Goal: Task Accomplishment & Management: Complete application form

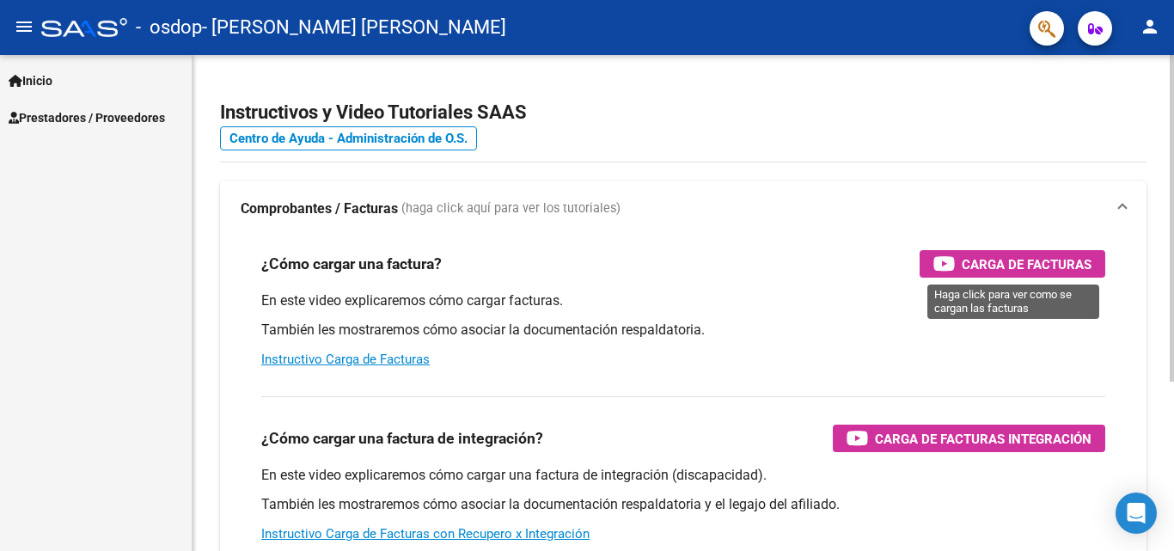
click at [1049, 264] on span "Carga de Facturas" at bounding box center [1027, 264] width 130 height 21
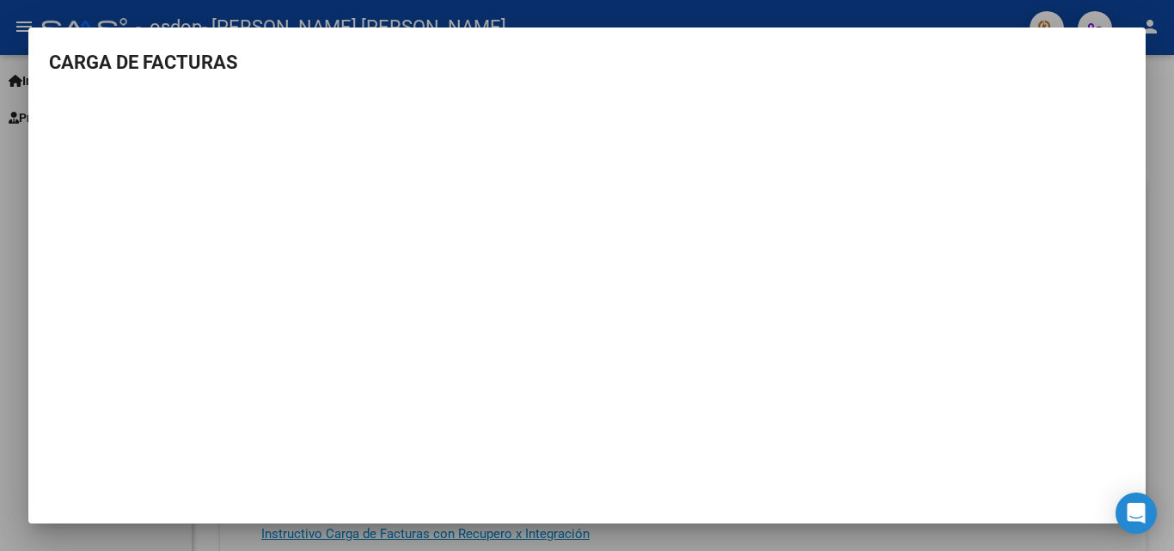
click at [1154, 381] on div at bounding box center [587, 275] width 1174 height 551
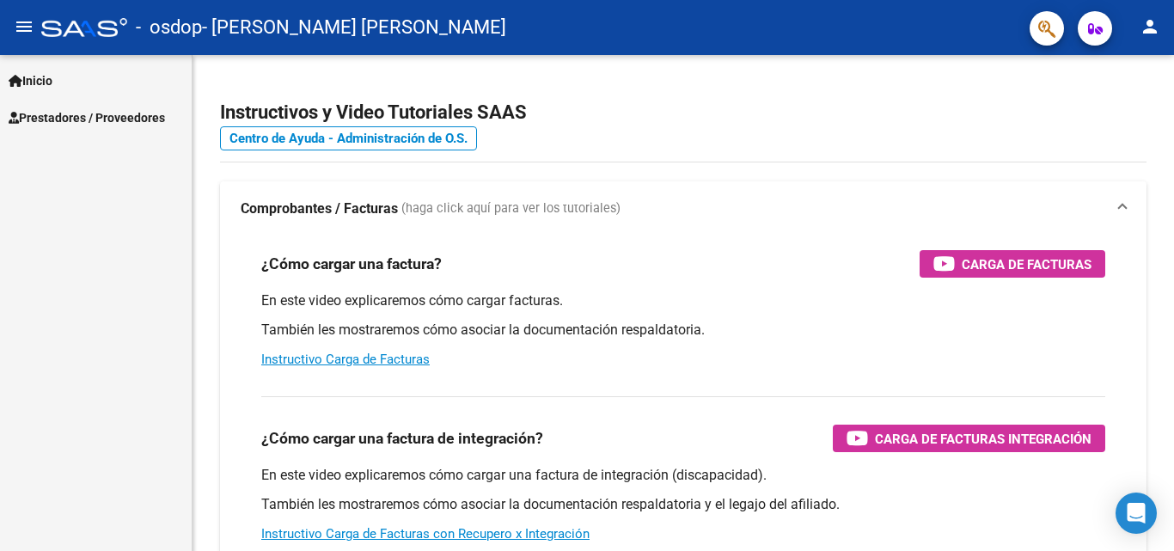
click at [95, 111] on span "Prestadores / Proveedores" at bounding box center [87, 117] width 156 height 19
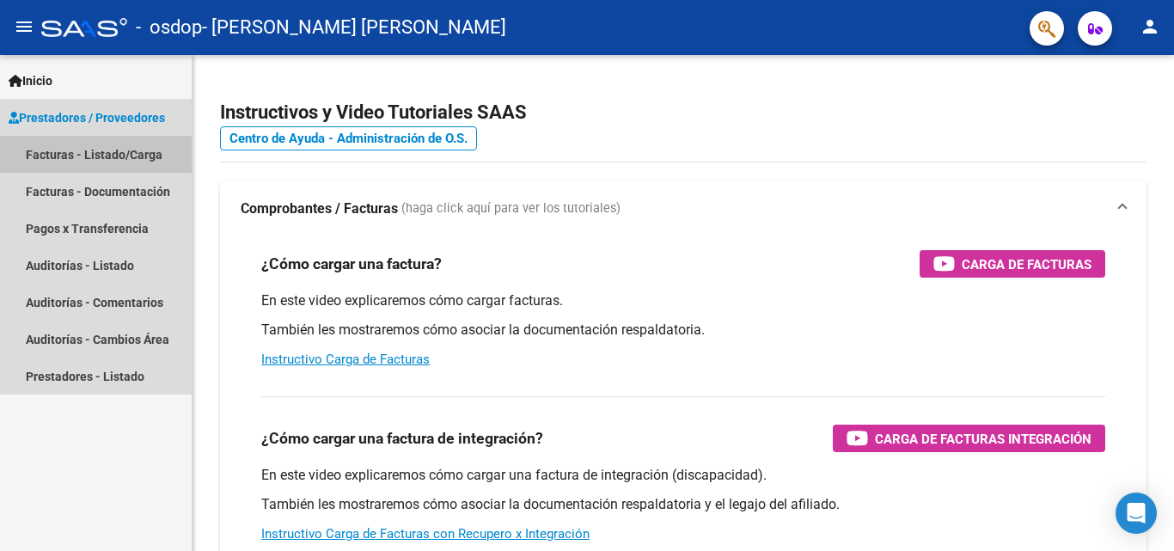
click at [107, 158] on link "Facturas - Listado/Carga" at bounding box center [96, 154] width 192 height 37
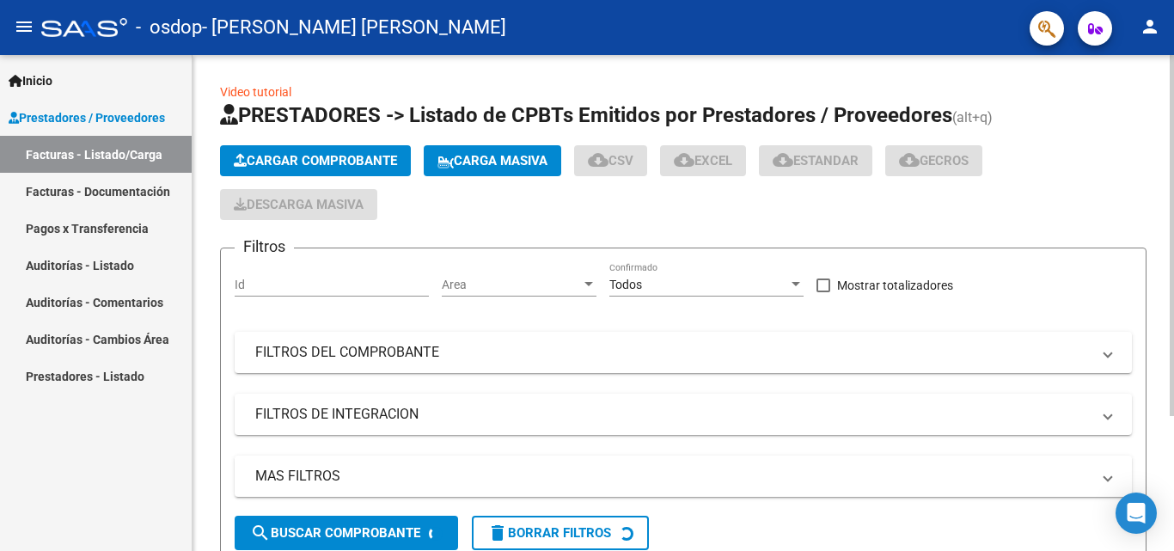
click at [344, 159] on span "Cargar Comprobante" at bounding box center [315, 160] width 163 height 15
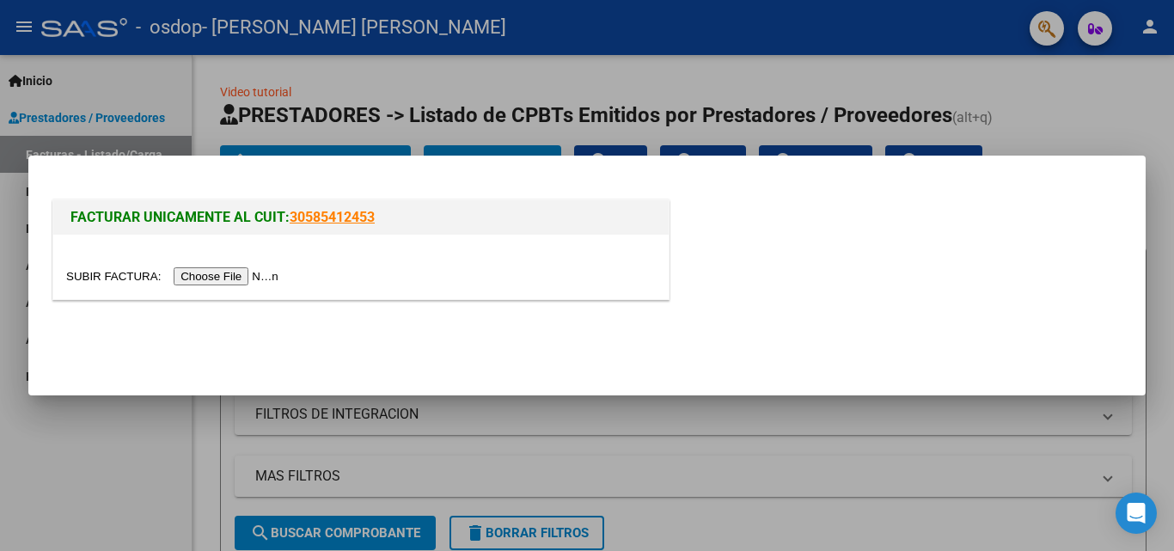
click at [258, 271] on input "file" at bounding box center [175, 276] width 218 height 18
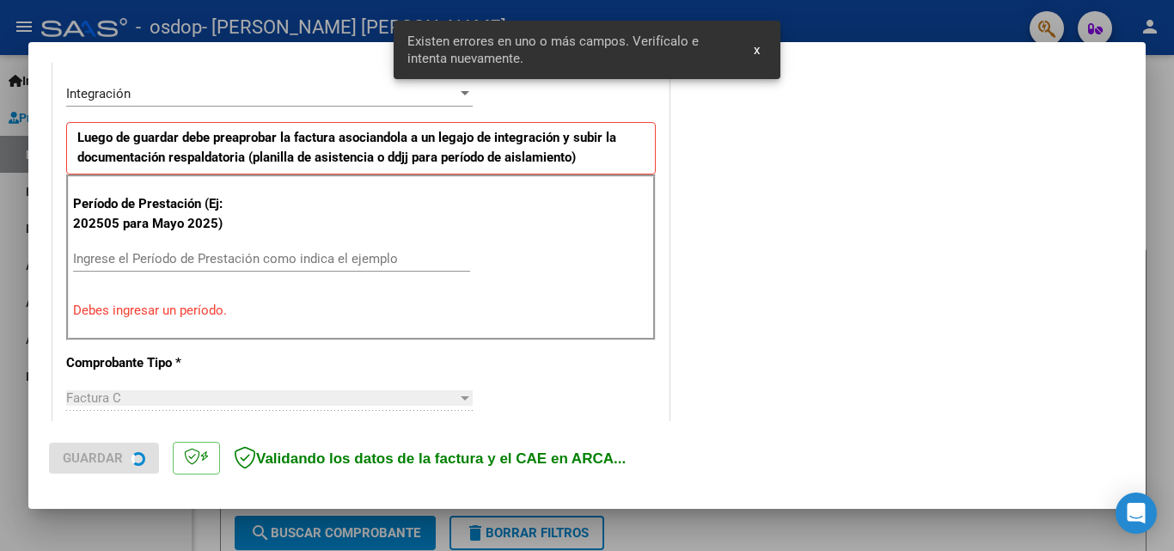
scroll to position [420, 0]
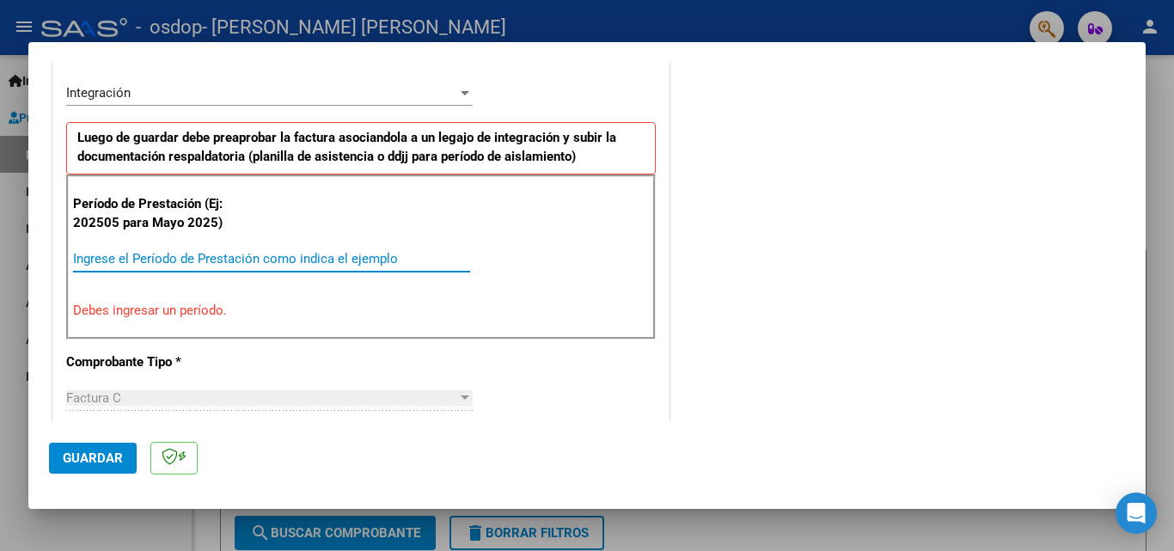
click at [230, 254] on input "Ingrese el Período de Prestación como indica el ejemplo" at bounding box center [271, 258] width 397 height 15
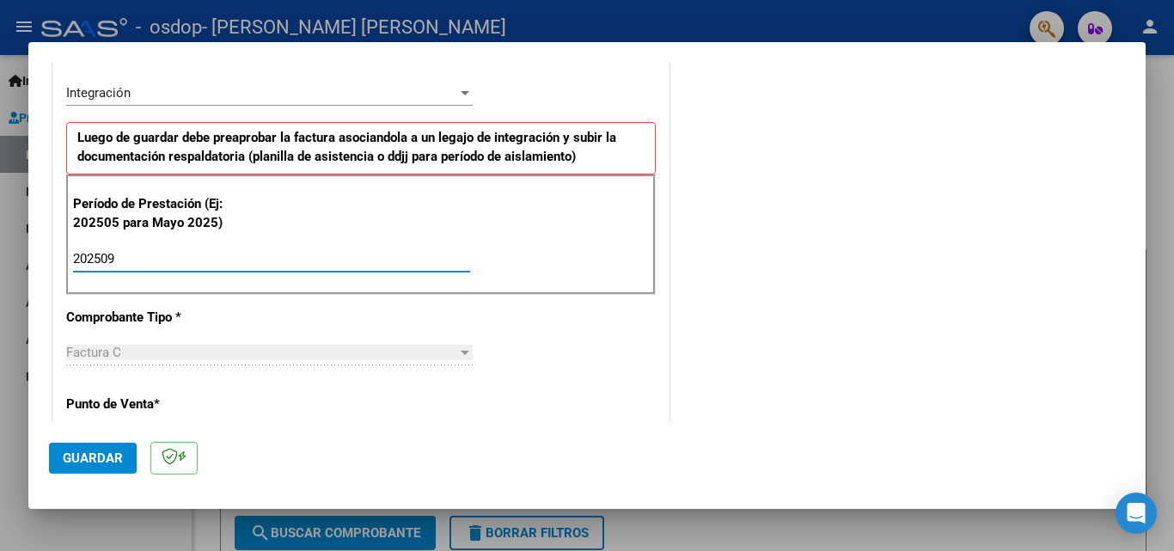
type input "202509"
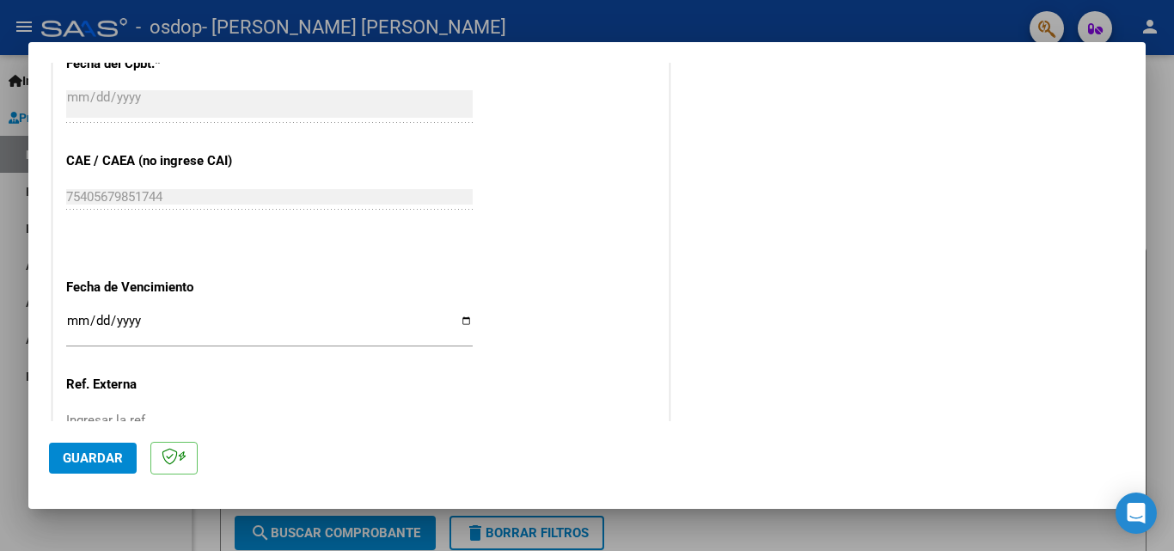
scroll to position [1108, 0]
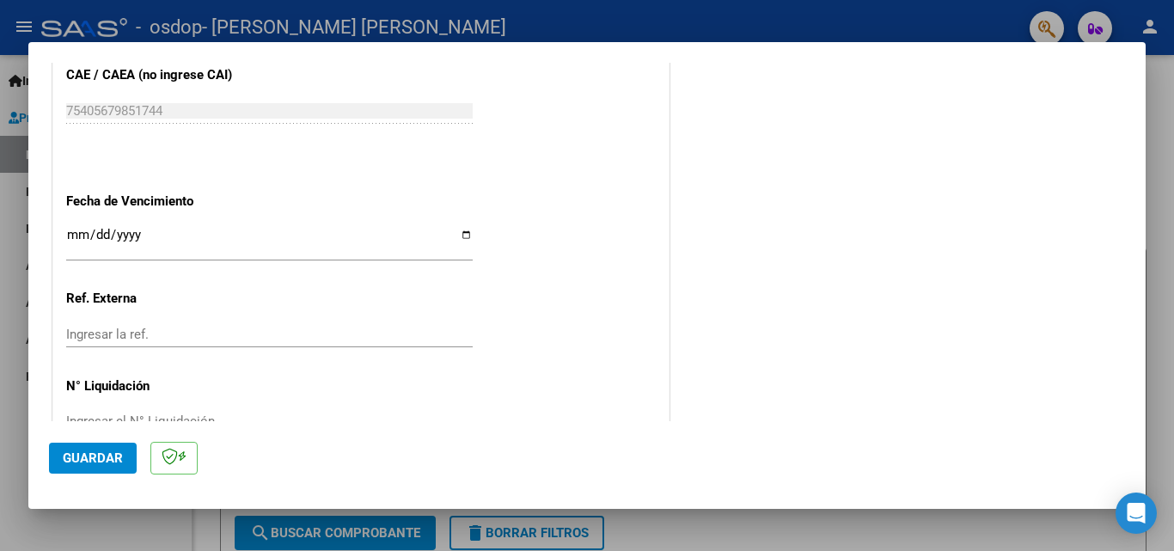
click at [245, 248] on input "Ingresar la fecha" at bounding box center [269, 242] width 407 height 28
click at [460, 234] on input "Ingresar la fecha" at bounding box center [269, 242] width 407 height 28
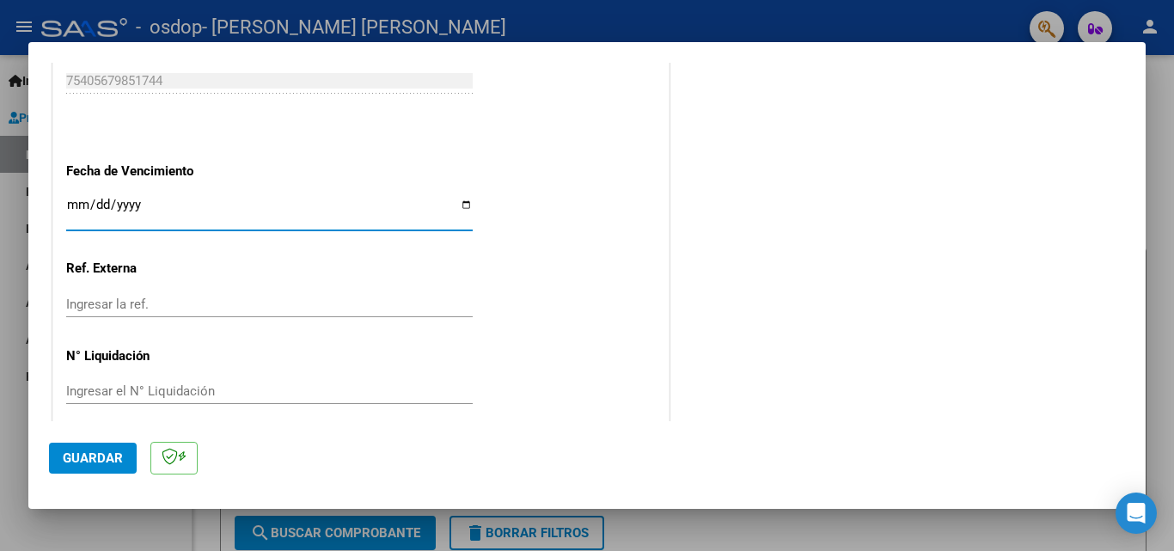
scroll to position [1155, 0]
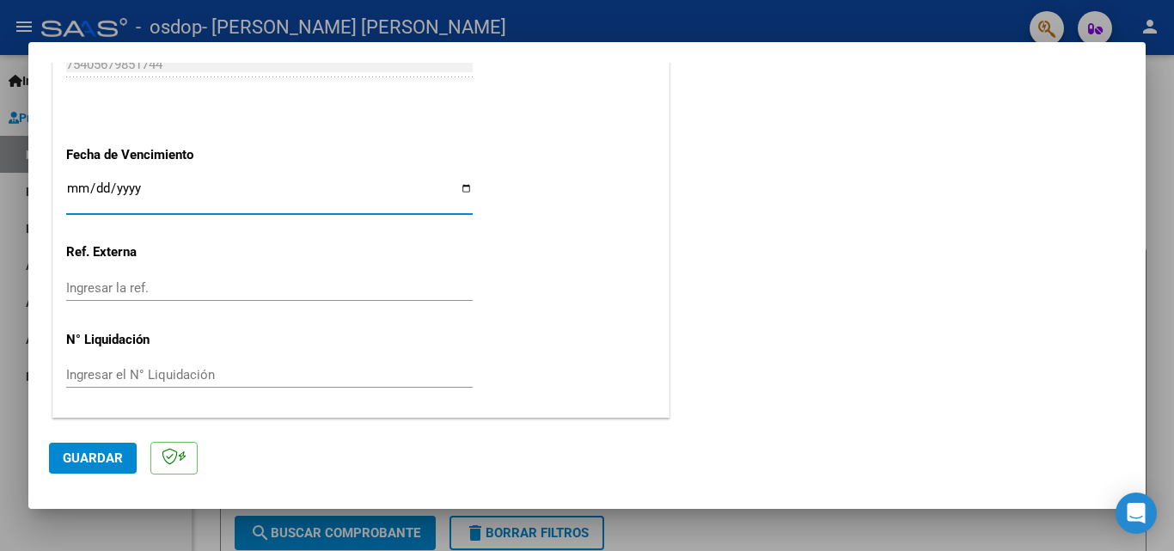
click at [460, 187] on input "Ingresar la fecha" at bounding box center [269, 195] width 407 height 28
click at [463, 187] on input "Ingresar la fecha" at bounding box center [269, 195] width 407 height 28
type input "[DATE]"
click at [263, 296] on div "Ingresar la ref." at bounding box center [269, 288] width 407 height 26
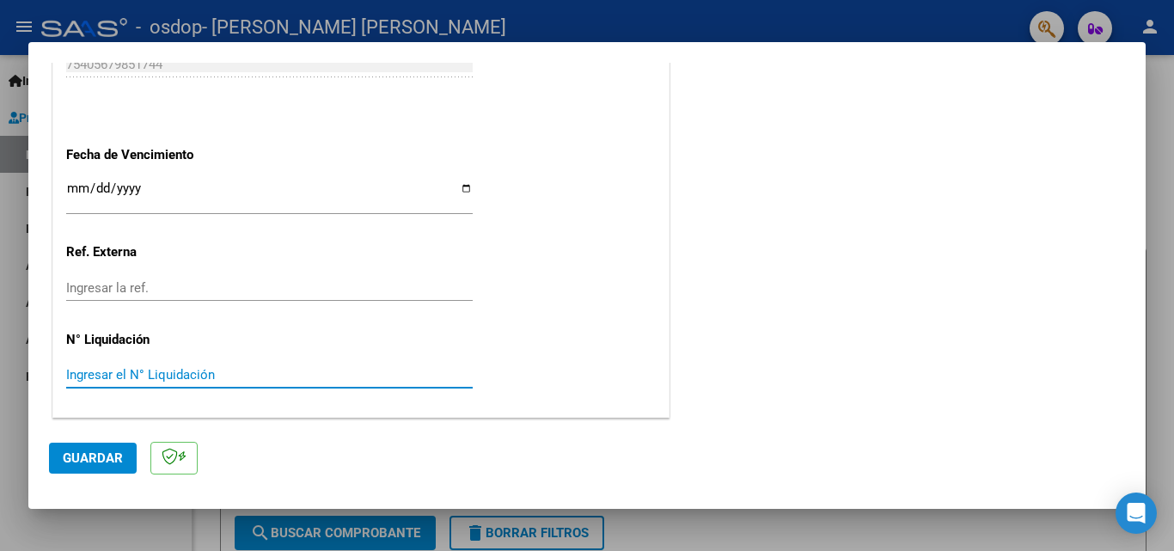
click at [205, 376] on input "Ingresar el N° Liquidación" at bounding box center [269, 374] width 407 height 15
click at [86, 457] on span "Guardar" at bounding box center [93, 458] width 60 height 15
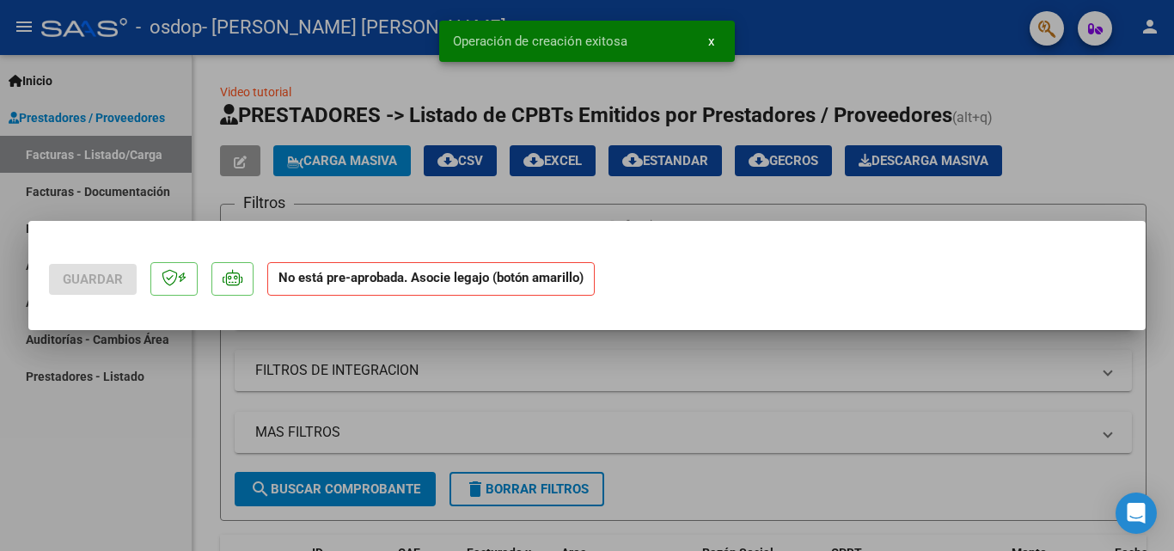
scroll to position [0, 0]
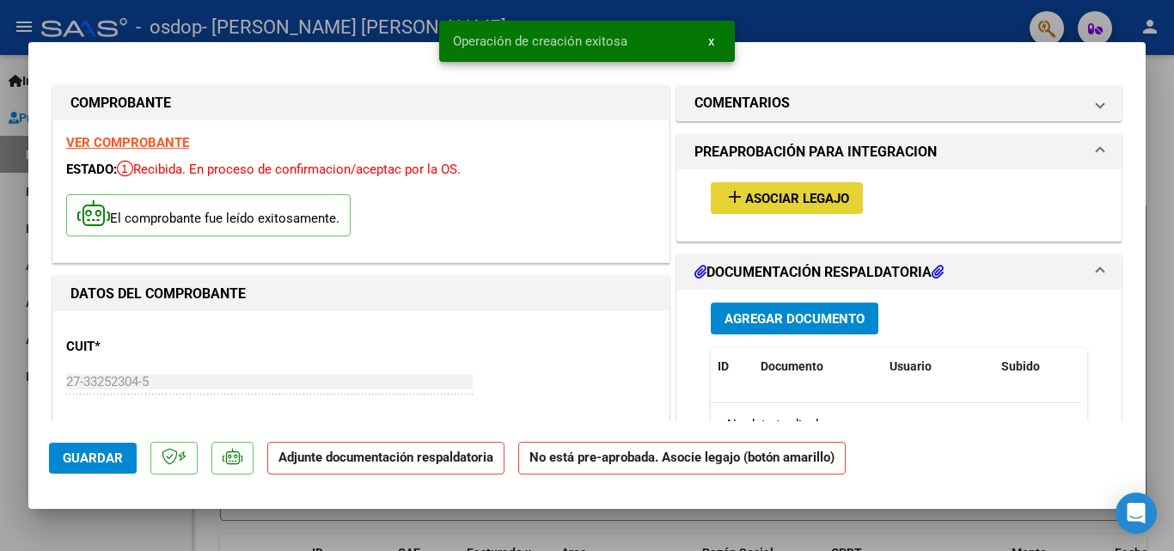
click at [760, 194] on span "Asociar Legajo" at bounding box center [797, 198] width 104 height 15
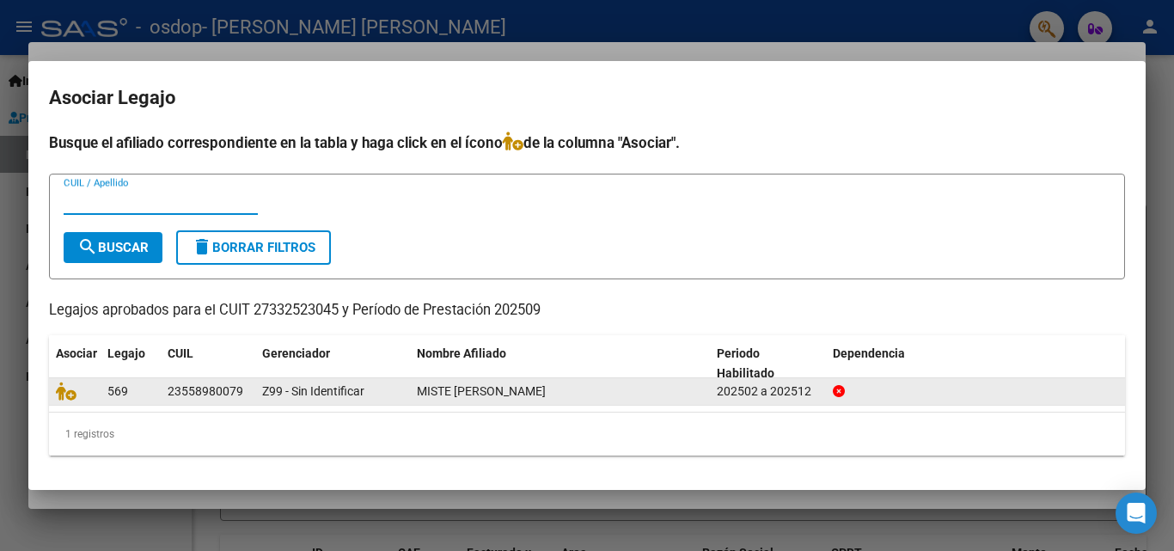
click at [122, 391] on span "569" at bounding box center [117, 391] width 21 height 14
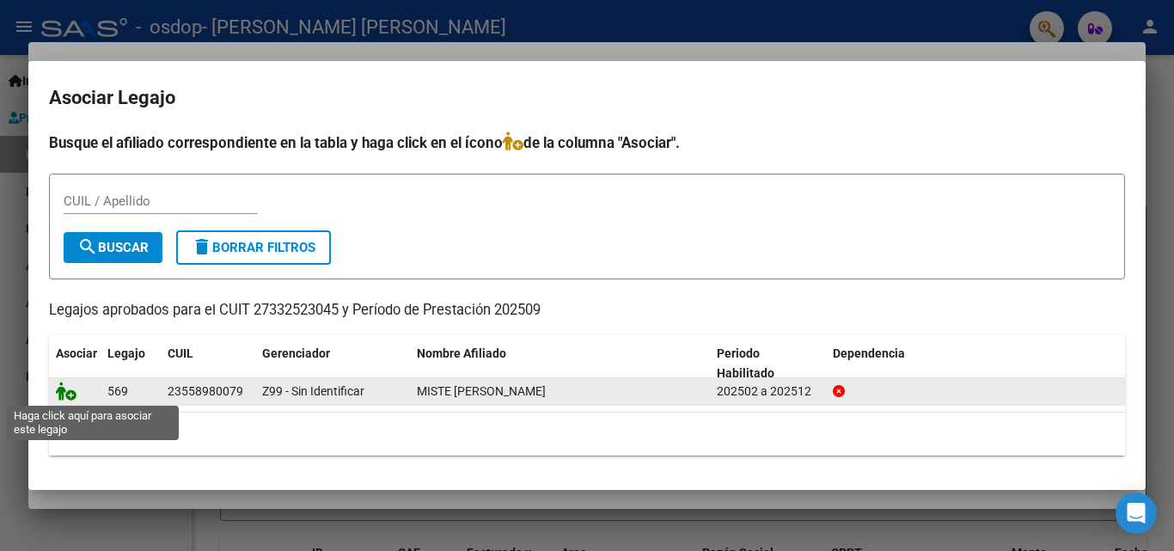
click at [67, 396] on icon at bounding box center [66, 391] width 21 height 19
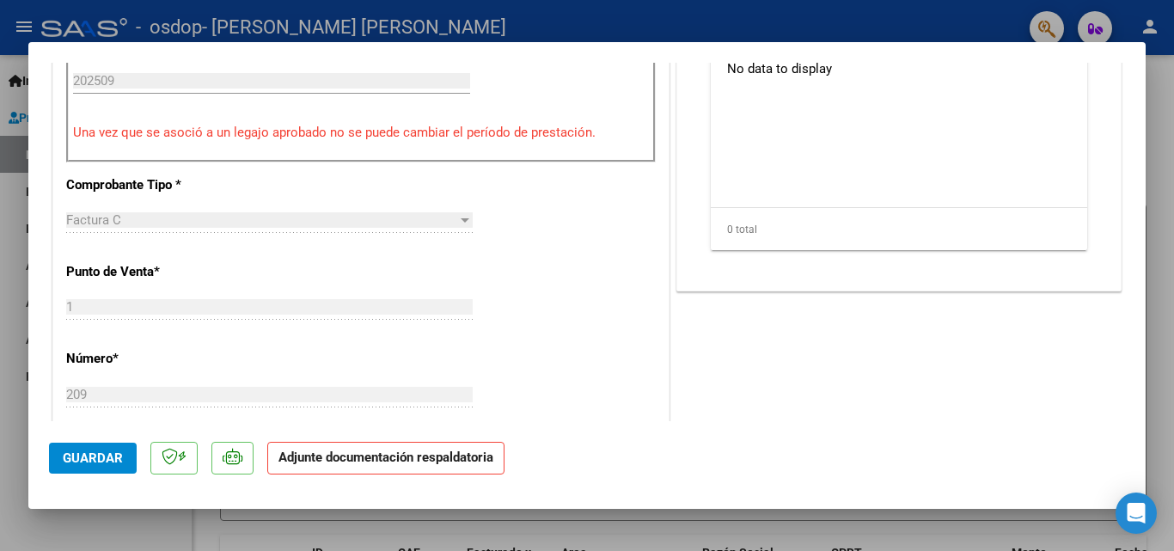
scroll to position [321, 0]
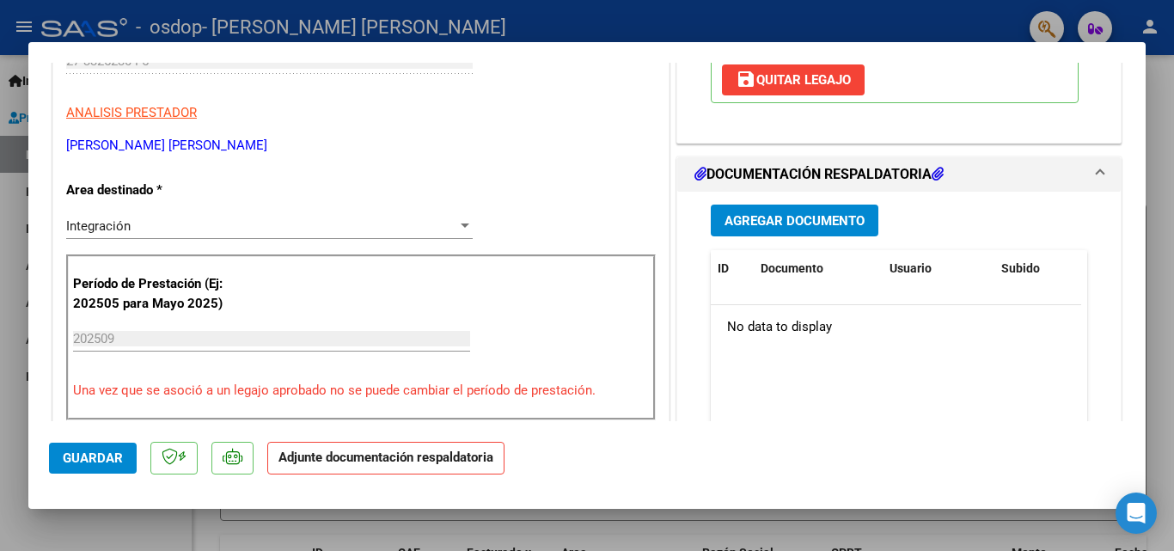
click at [797, 222] on span "Agregar Documento" at bounding box center [795, 220] width 140 height 15
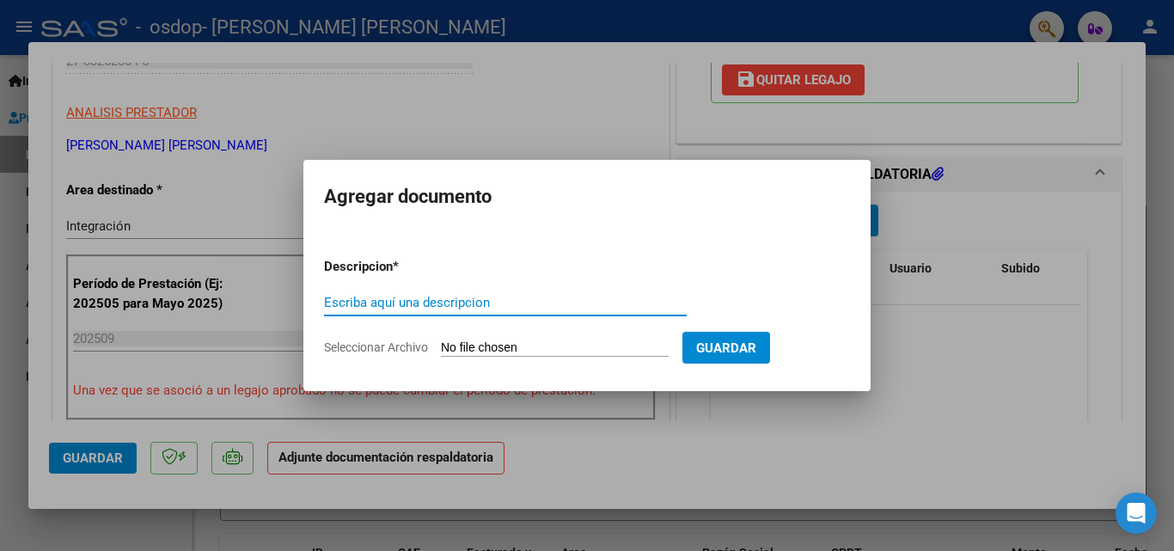
click at [390, 304] on input "Escriba aquí una descripcion" at bounding box center [505, 302] width 363 height 15
type input "asistencia"
click at [581, 359] on form "Descripcion * asistencia Escriba aquí una descripcion Seleccionar Archivo Guard…" at bounding box center [587, 307] width 526 height 126
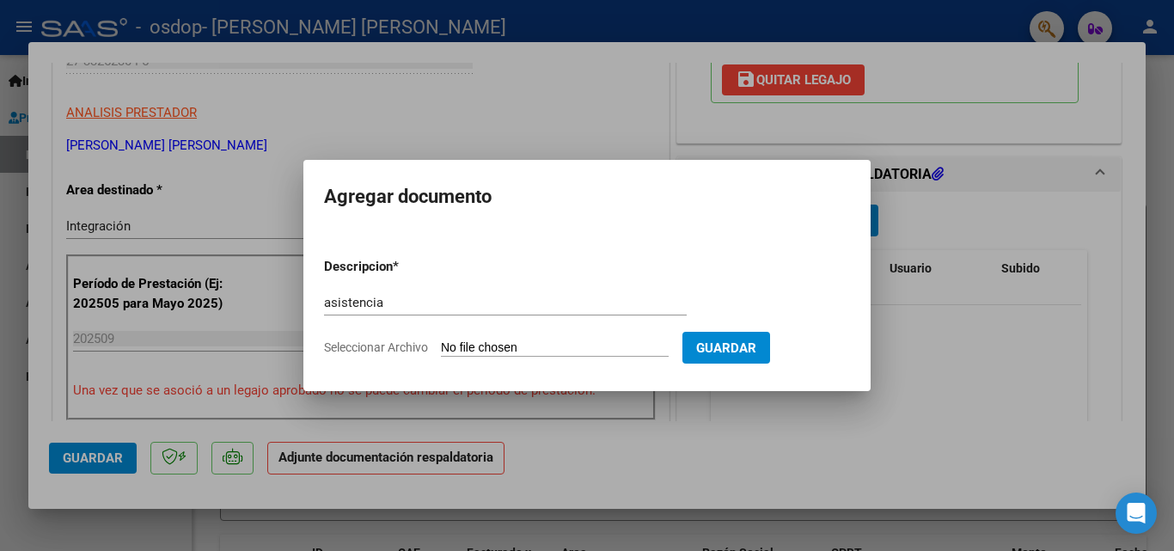
click at [567, 348] on input "Seleccionar Archivo" at bounding box center [555, 348] width 228 height 16
type input "C:\fakepath\Miste sep.pdf"
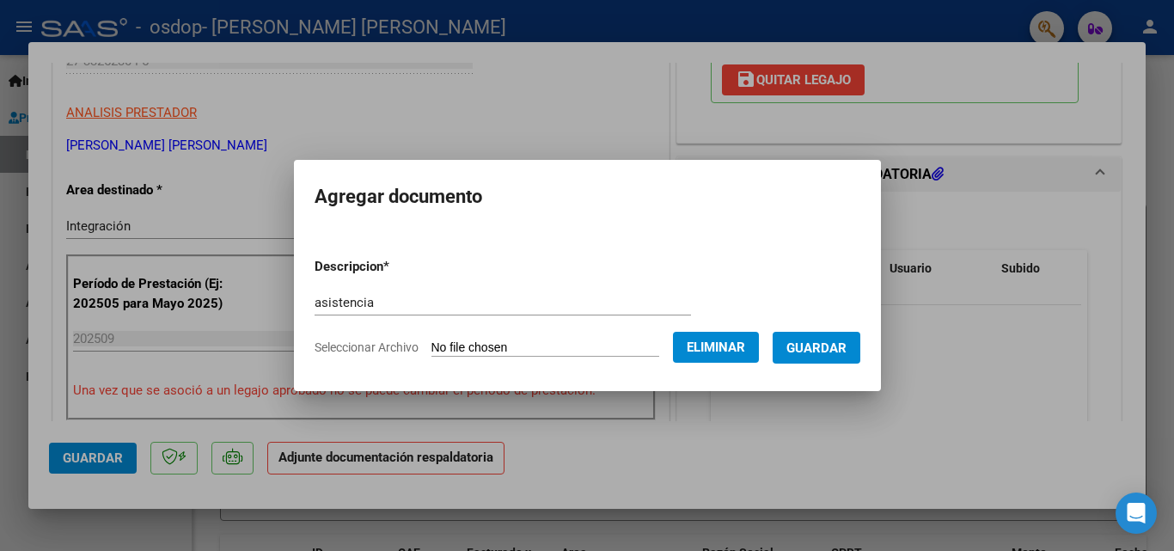
click at [840, 347] on span "Guardar" at bounding box center [817, 347] width 60 height 15
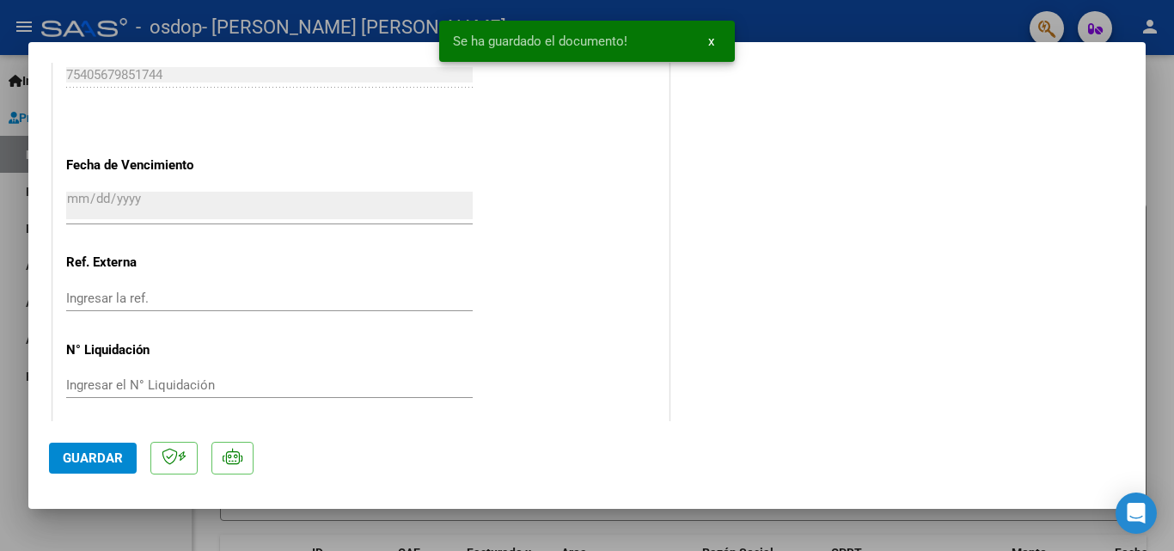
scroll to position [1180, 0]
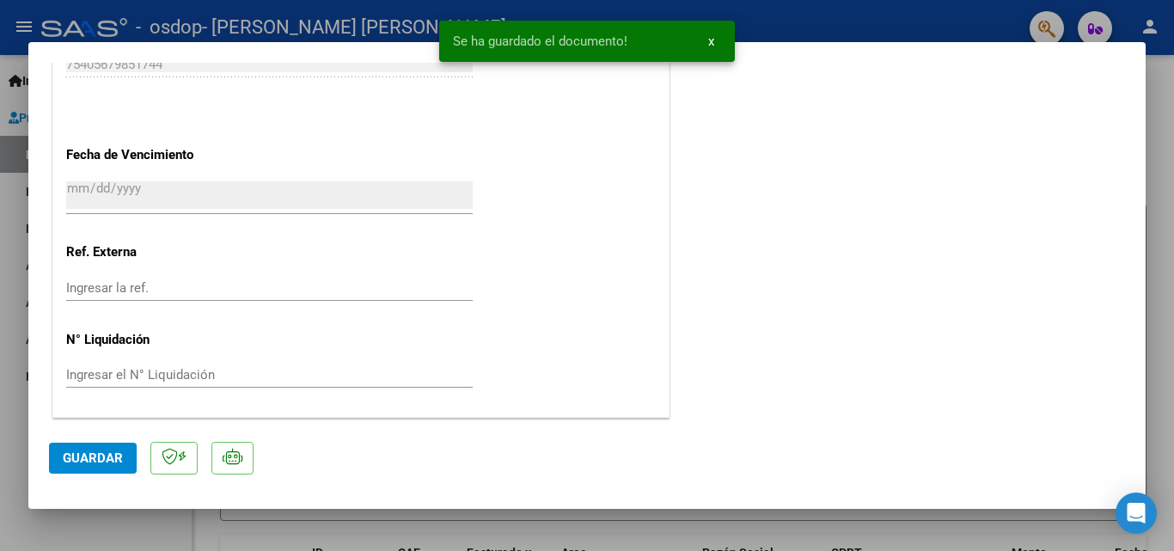
click at [99, 460] on span "Guardar" at bounding box center [93, 458] width 60 height 15
click at [77, 464] on span "Guardar" at bounding box center [93, 458] width 60 height 15
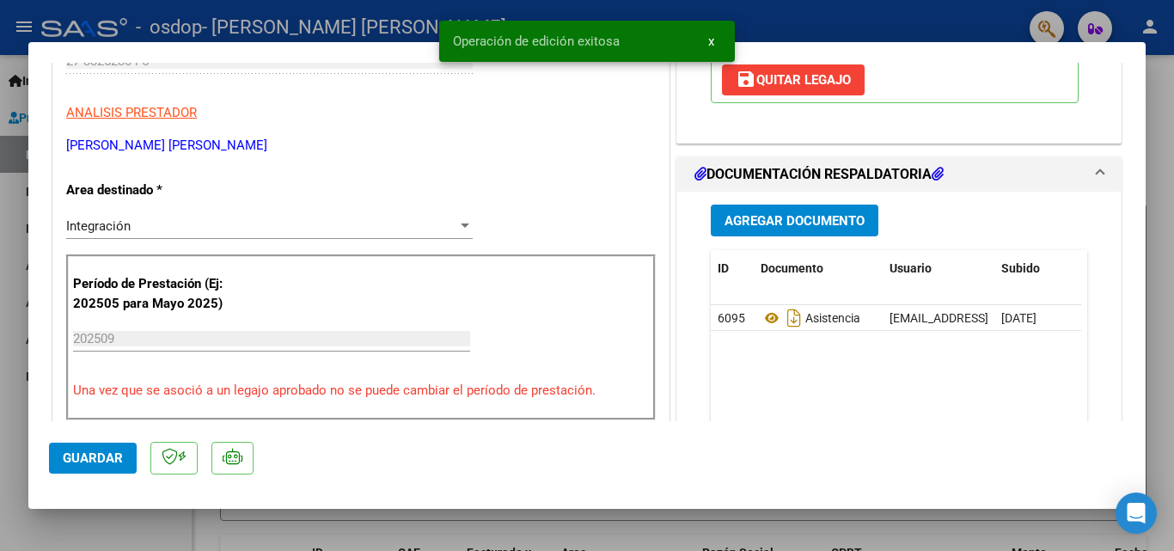
scroll to position [0, 0]
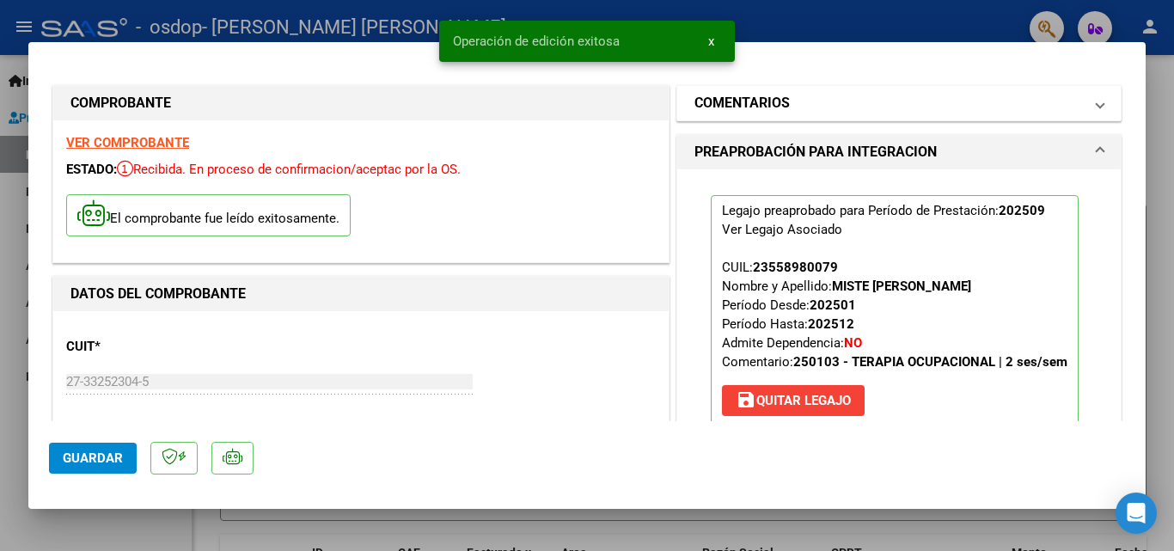
click at [1048, 107] on mat-panel-title "COMENTARIOS" at bounding box center [889, 103] width 389 height 21
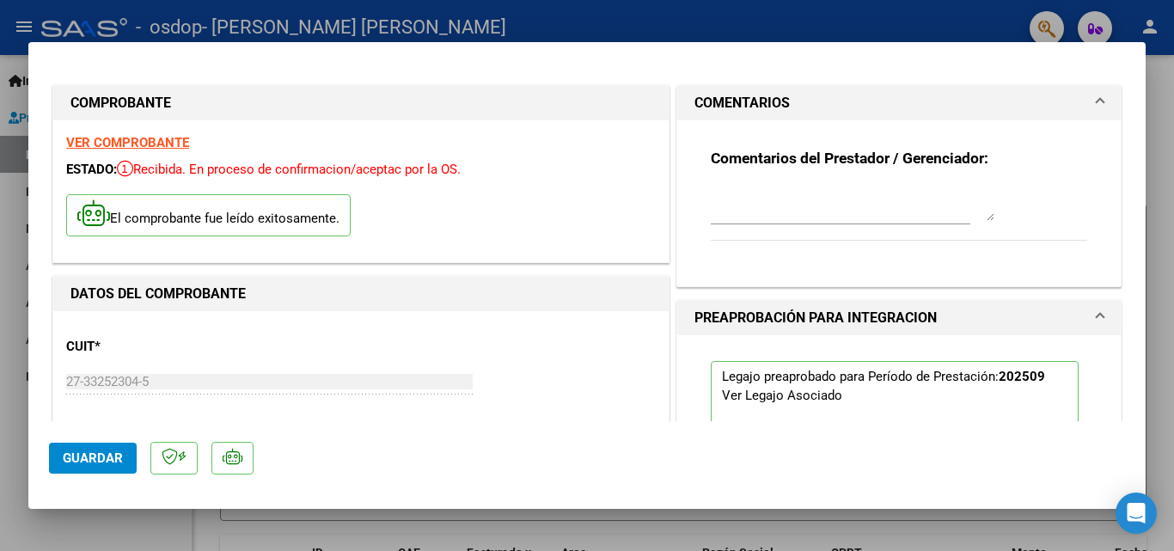
click at [1048, 107] on mat-panel-title "COMENTARIOS" at bounding box center [889, 103] width 389 height 21
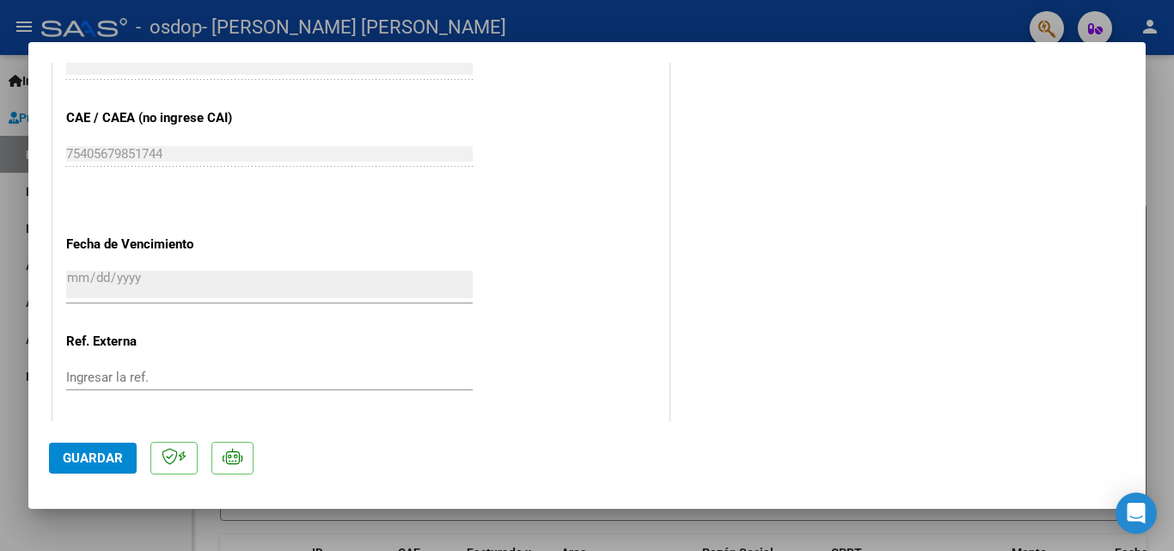
scroll to position [1180, 0]
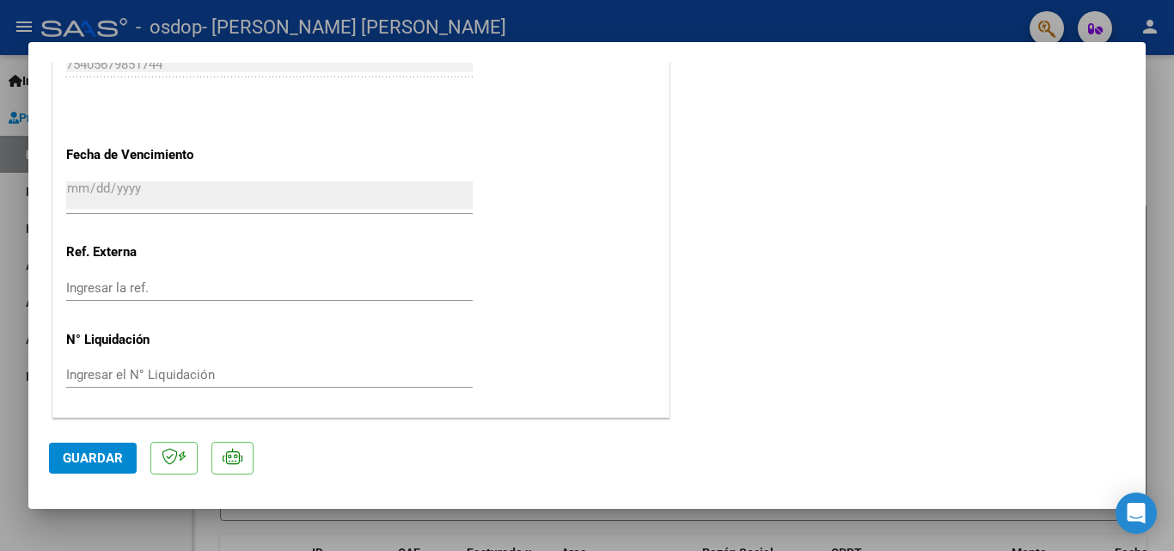
click at [267, 19] on div at bounding box center [587, 275] width 1174 height 551
type input "$ 0,00"
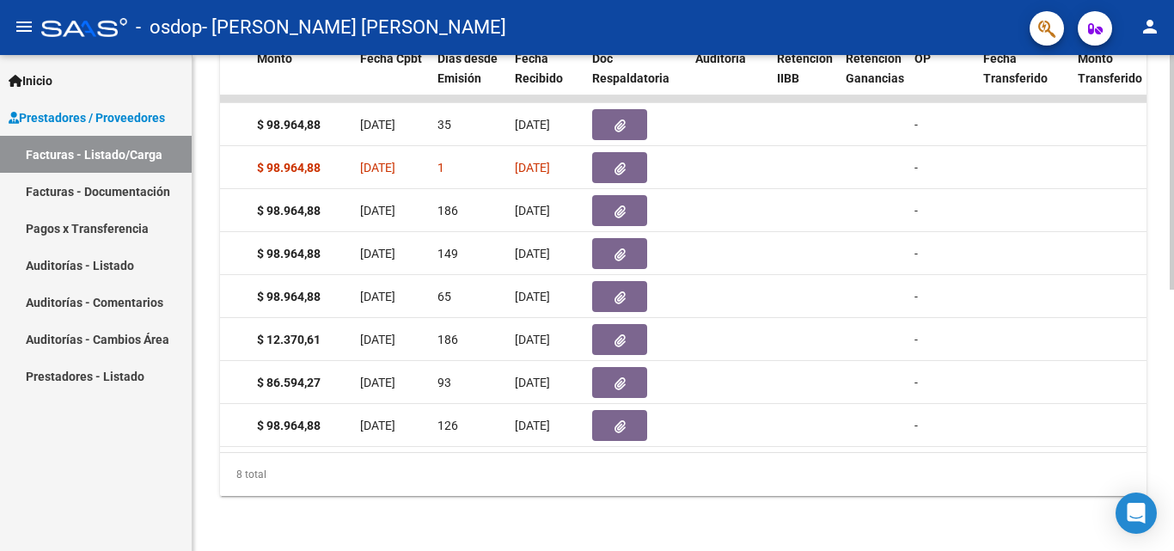
scroll to position [0, 0]
